Goal: Navigation & Orientation: Understand site structure

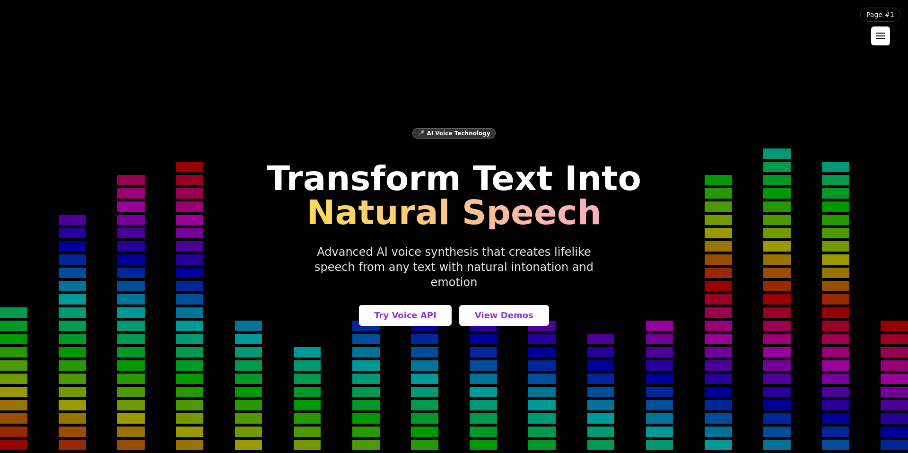
click at [889, 40] on button at bounding box center [880, 35] width 19 height 19
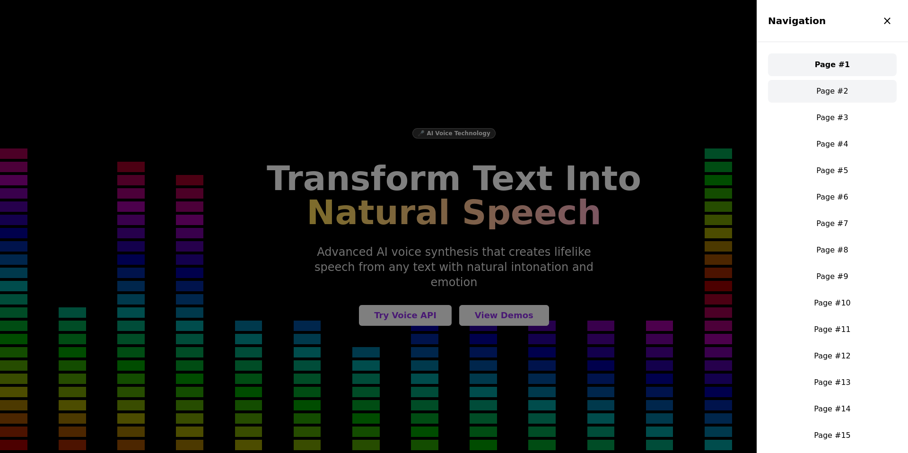
click at [826, 93] on link "Page #2" at bounding box center [832, 91] width 129 height 23
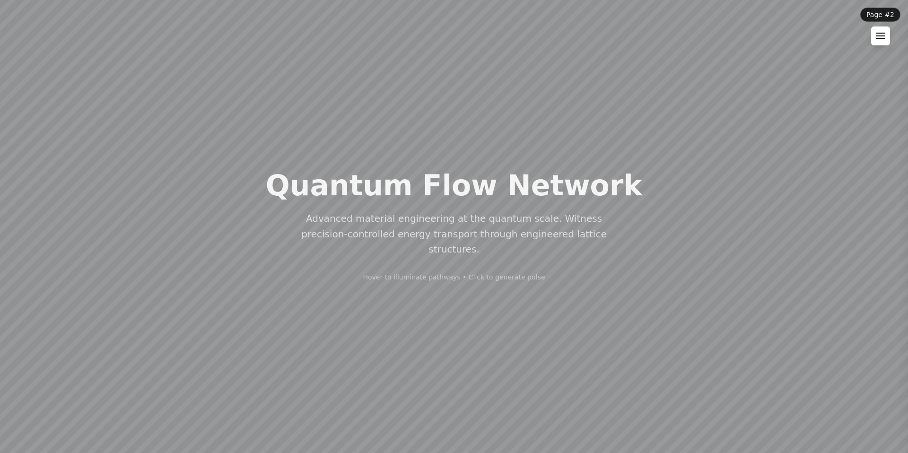
click at [881, 38] on div at bounding box center [880, 38] width 9 height 1
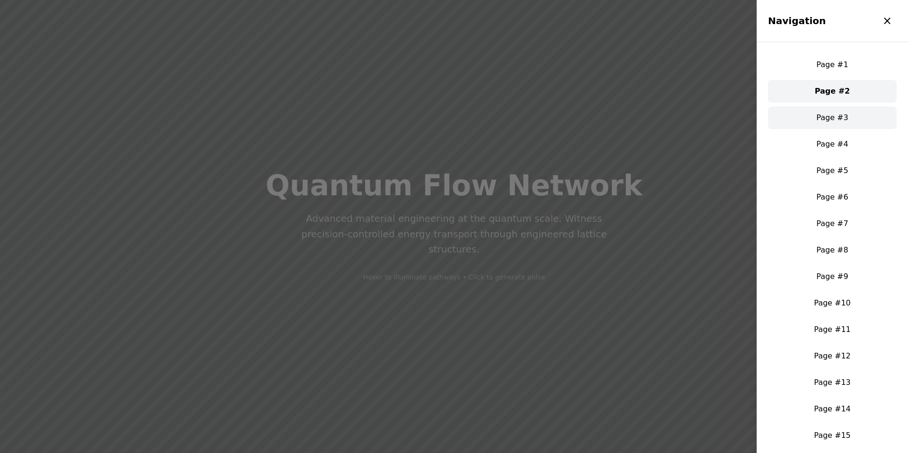
click at [835, 114] on link "Page #3" at bounding box center [832, 117] width 129 height 23
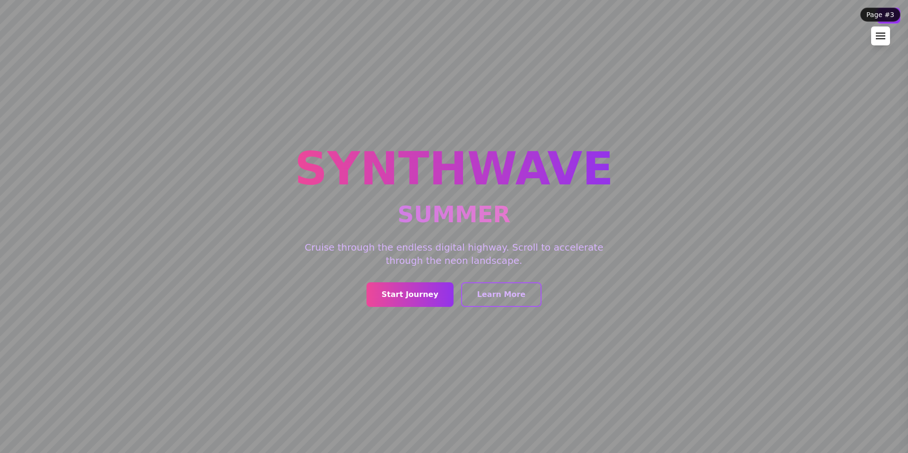
click at [877, 38] on div at bounding box center [880, 36] width 9 height 7
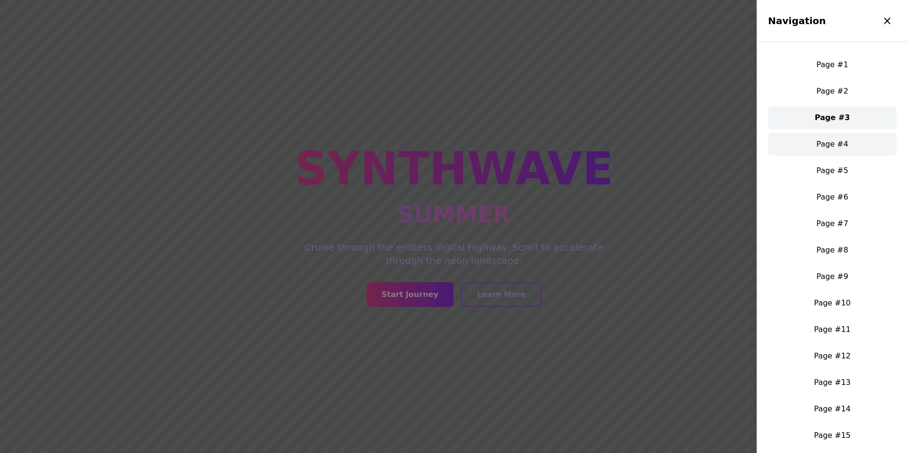
click at [829, 141] on link "Page #4" at bounding box center [832, 144] width 129 height 23
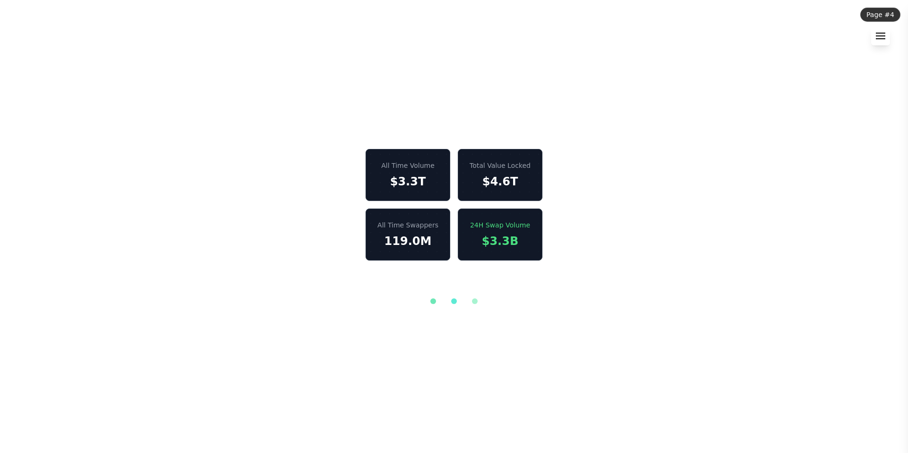
click at [881, 37] on div at bounding box center [880, 36] width 9 height 7
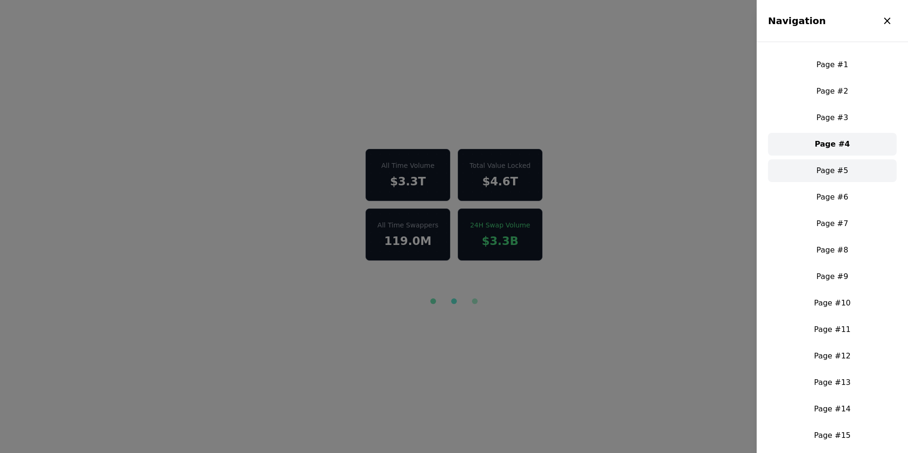
click at [823, 166] on link "Page #5" at bounding box center [832, 170] width 129 height 23
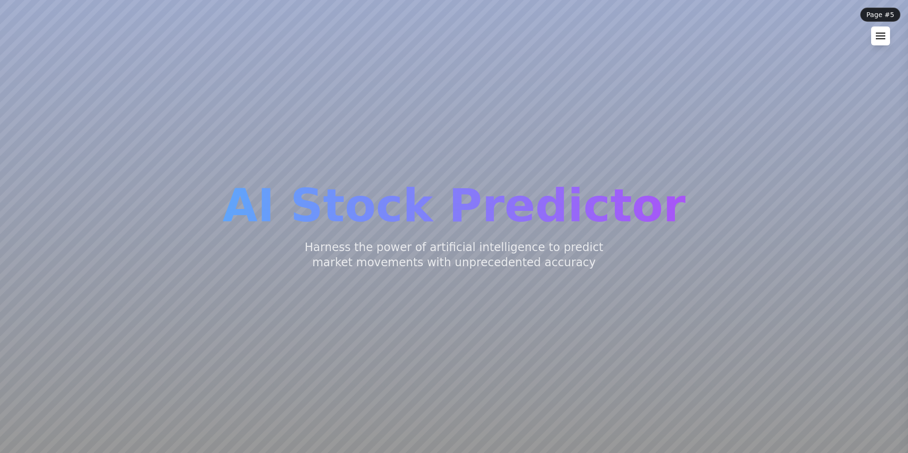
click at [874, 42] on button at bounding box center [880, 35] width 19 height 19
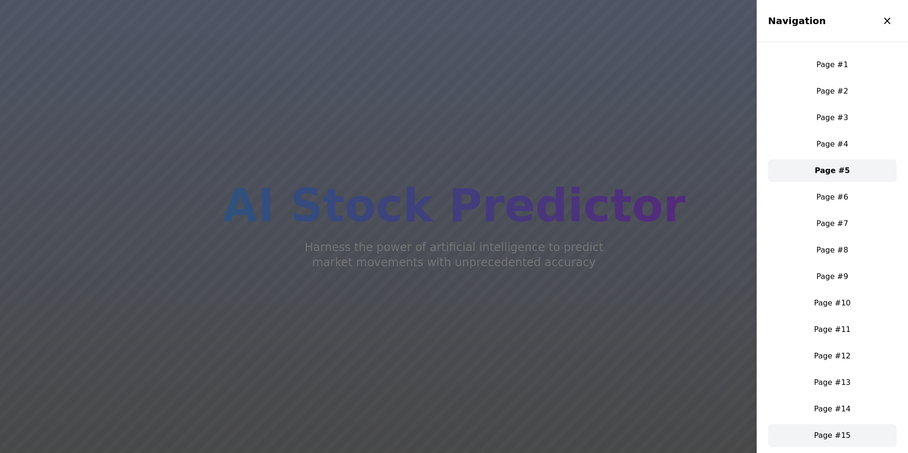
click at [826, 441] on link "Page #15" at bounding box center [832, 435] width 129 height 23
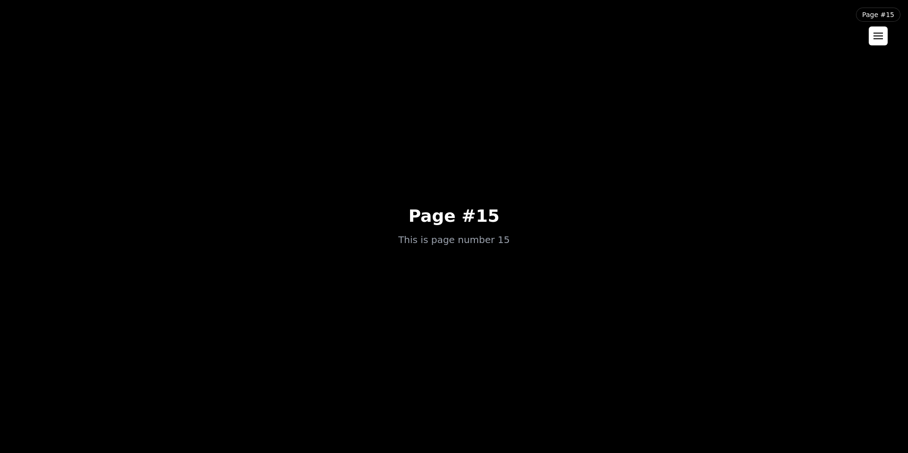
click at [880, 38] on div at bounding box center [878, 36] width 9 height 7
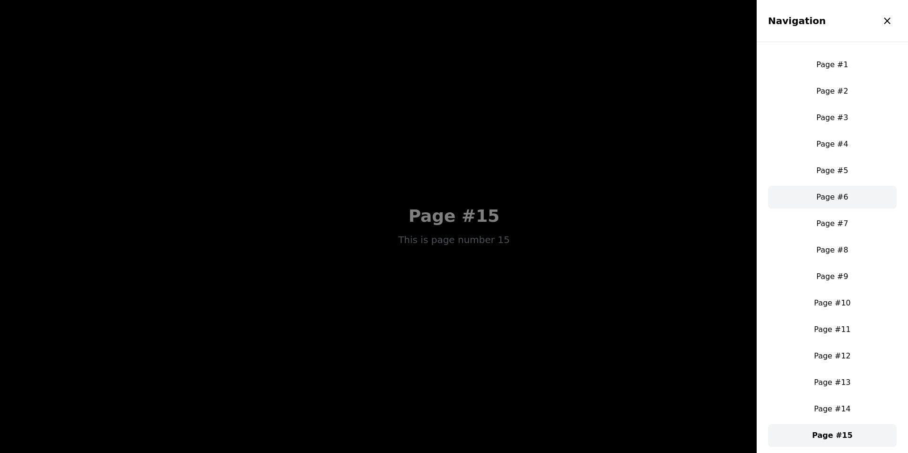
click at [832, 190] on link "Page #6" at bounding box center [832, 197] width 129 height 23
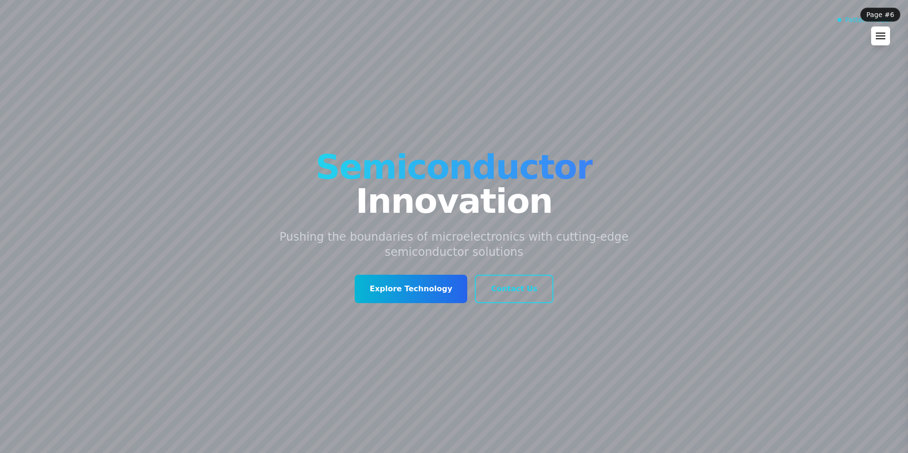
click at [883, 35] on div at bounding box center [880, 36] width 9 height 7
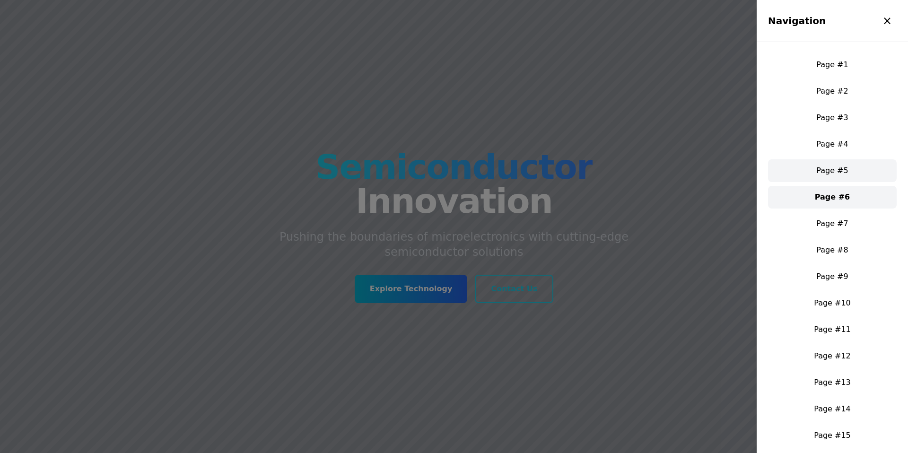
click at [834, 161] on link "Page #5" at bounding box center [832, 170] width 129 height 23
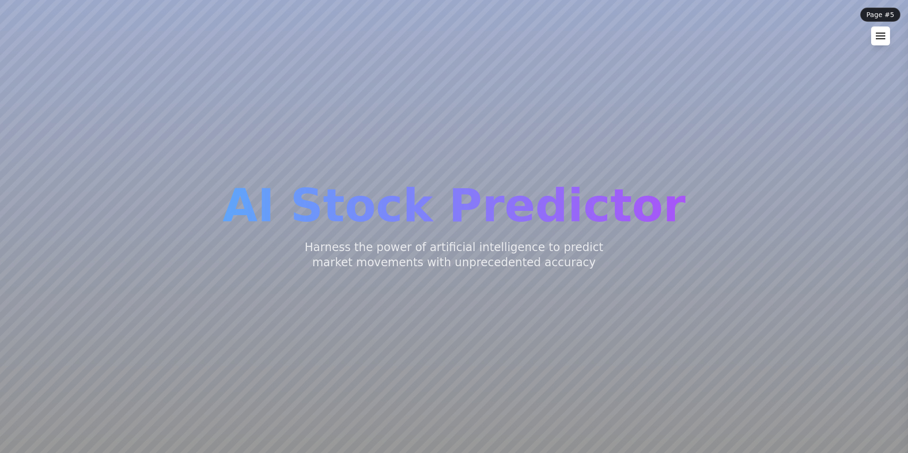
click at [884, 35] on div at bounding box center [880, 36] width 9 height 7
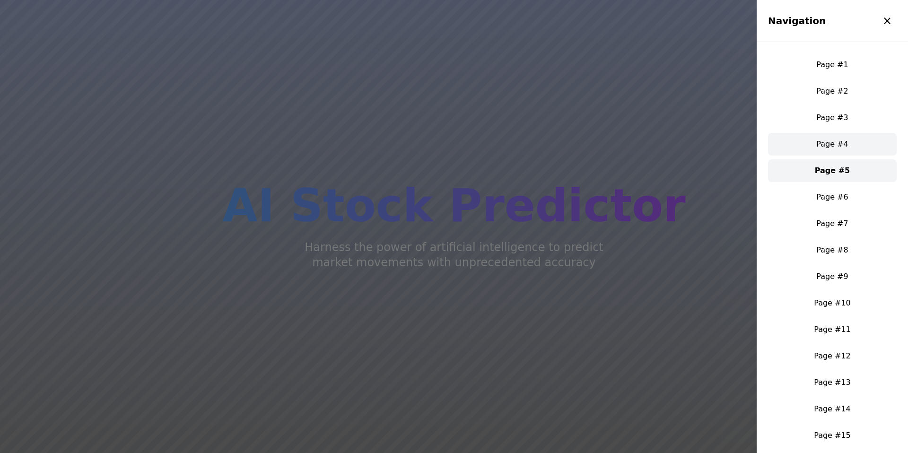
click at [833, 141] on link "Page #4" at bounding box center [832, 144] width 129 height 23
